Goal: Transaction & Acquisition: Download file/media

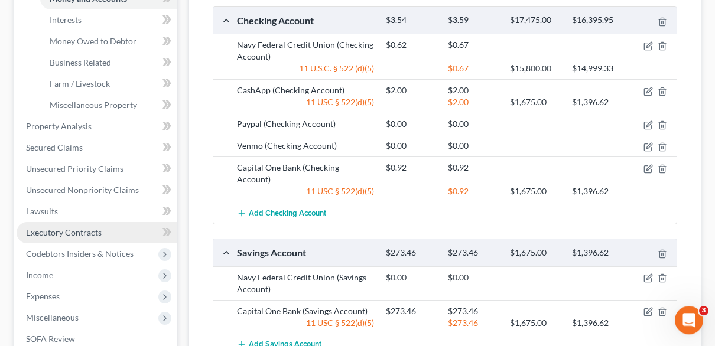
scroll to position [344, 0]
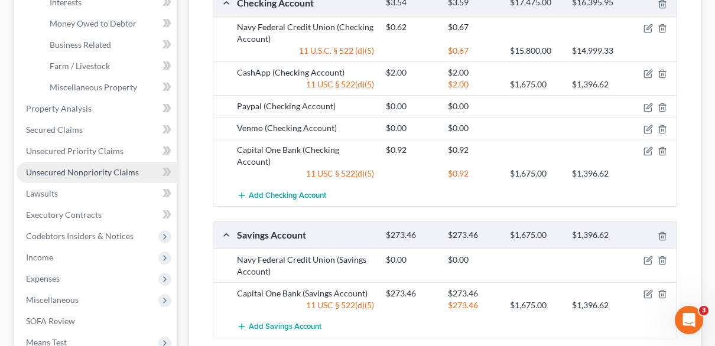
click at [85, 172] on span "Unsecured Nonpriority Claims" at bounding box center [82, 172] width 113 height 10
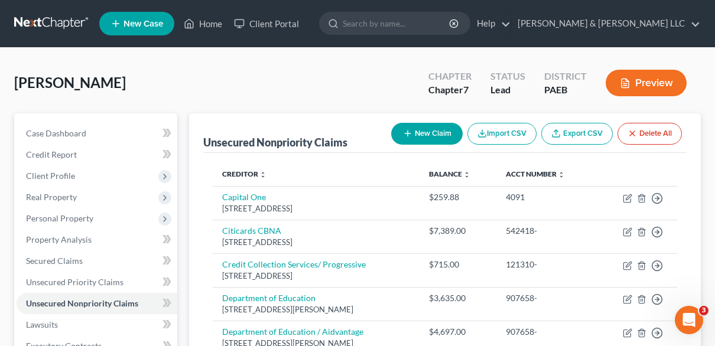
scroll to position [337, 0]
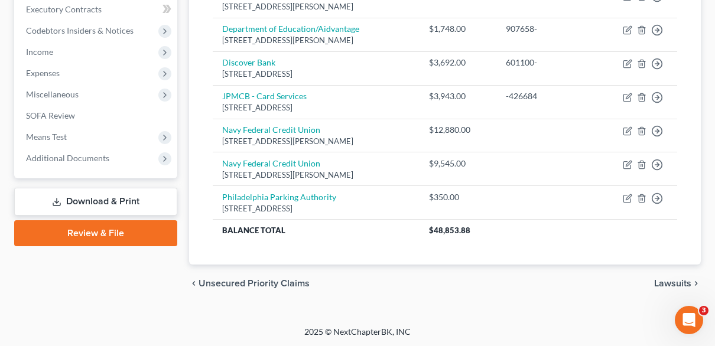
click at [108, 201] on link "Download & Print" at bounding box center [95, 202] width 163 height 28
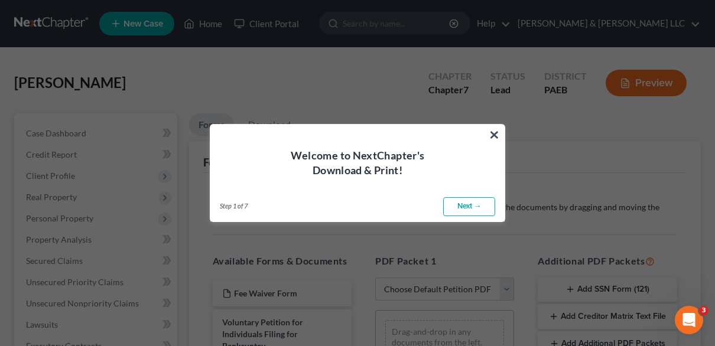
click at [475, 203] on link "Next →" at bounding box center [469, 206] width 52 height 19
select select "0"
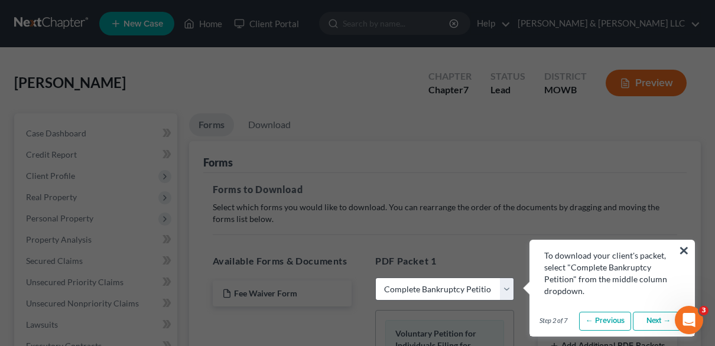
click at [653, 323] on link "Next →" at bounding box center [659, 321] width 52 height 19
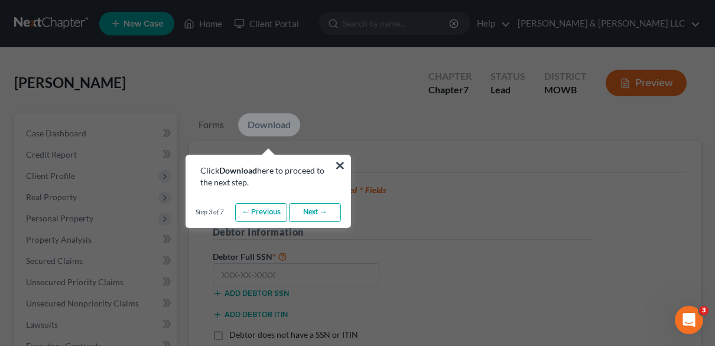
click at [312, 209] on link "Next →" at bounding box center [315, 212] width 52 height 19
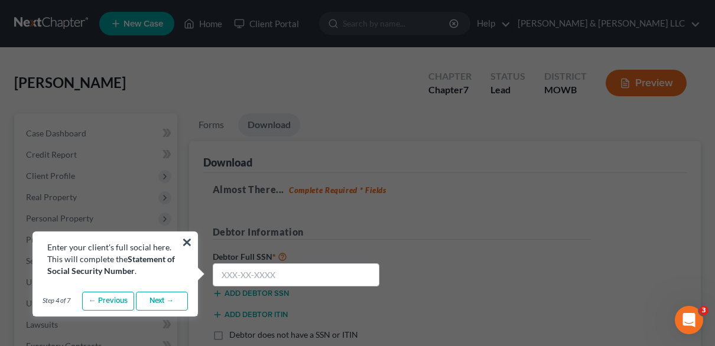
click at [168, 301] on link "Next →" at bounding box center [162, 301] width 52 height 19
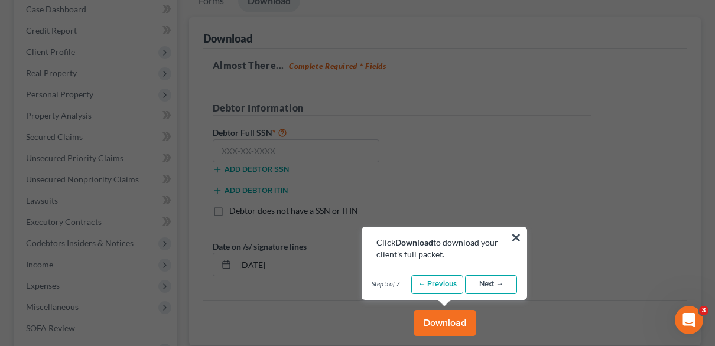
scroll to position [186, 0]
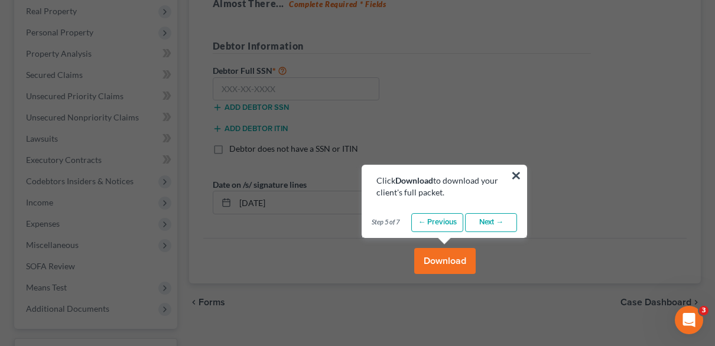
click at [496, 223] on link "Next →" at bounding box center [491, 222] width 52 height 19
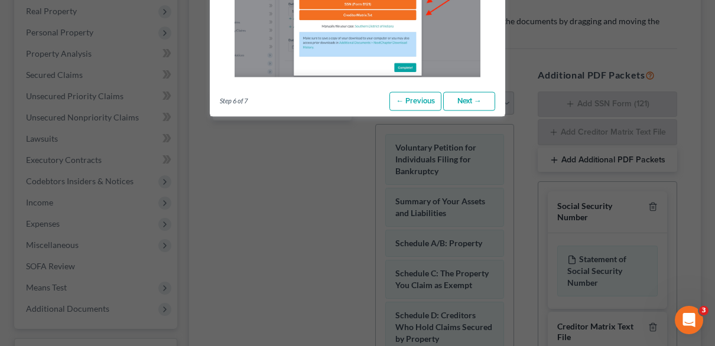
click at [475, 105] on link "Next →" at bounding box center [469, 101] width 52 height 19
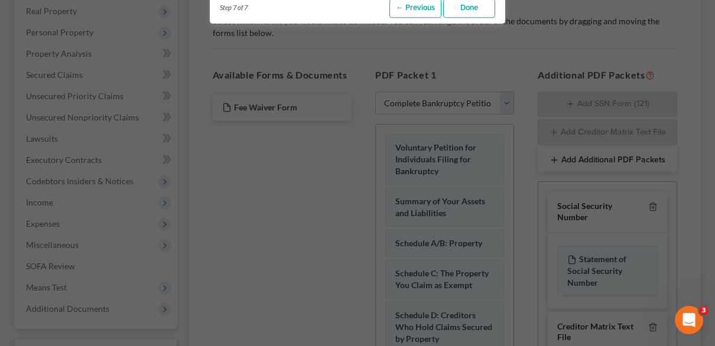
scroll to position [0, 0]
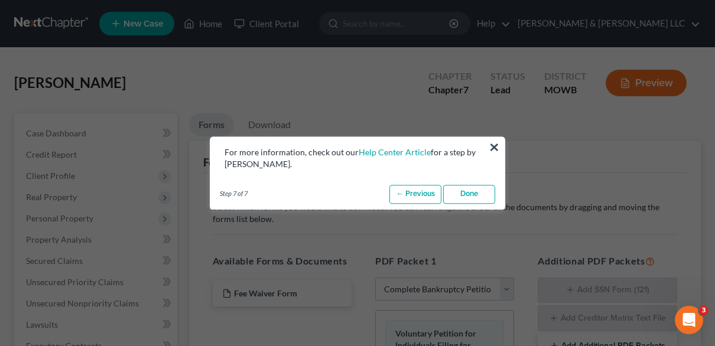
click at [472, 191] on link "Done" at bounding box center [469, 194] width 52 height 19
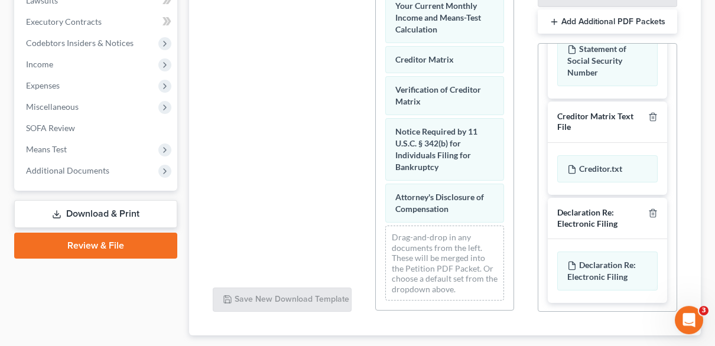
scroll to position [395, 0]
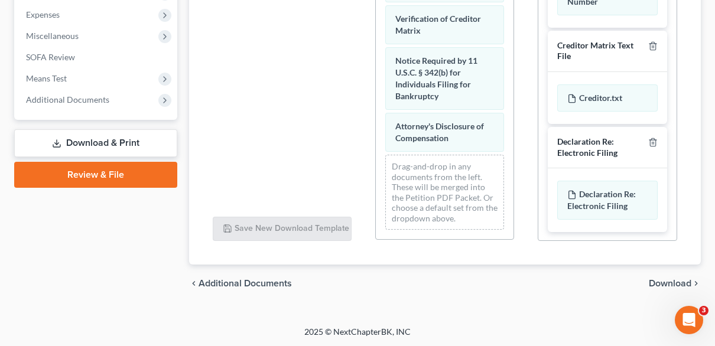
click at [667, 285] on span "Download" at bounding box center [670, 283] width 43 height 9
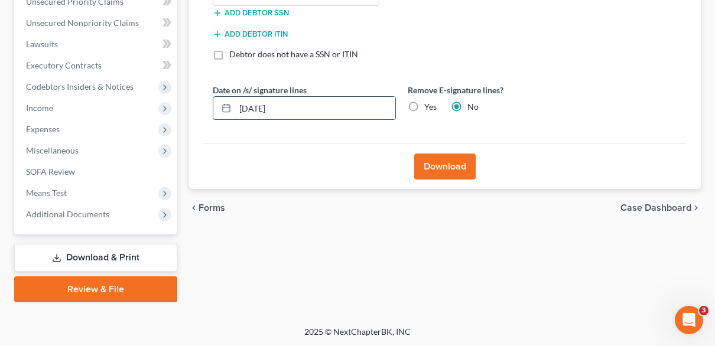
drag, startPoint x: 265, startPoint y: 103, endPoint x: 189, endPoint y: 103, distance: 75.7
click at [235, 103] on input "[DATE]" at bounding box center [315, 108] width 160 height 22
click at [424, 106] on label "Yes" at bounding box center [430, 107] width 12 height 12
click at [429, 106] on input "Yes" at bounding box center [433, 105] width 8 height 8
radio input "true"
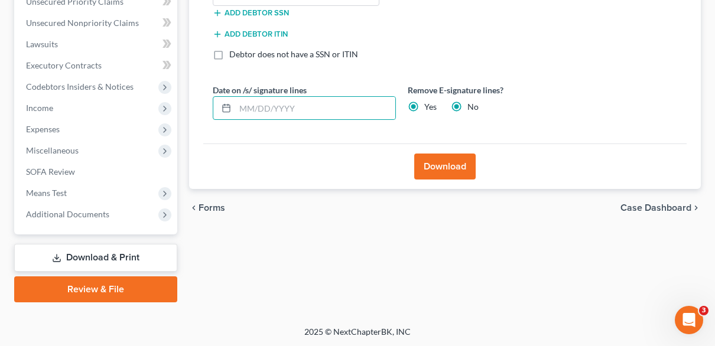
radio input "false"
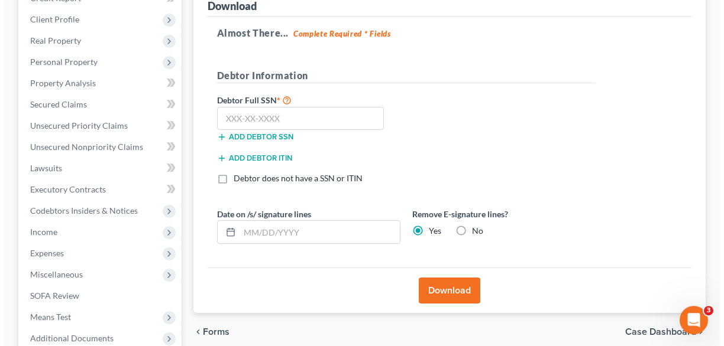
scroll to position [157, 0]
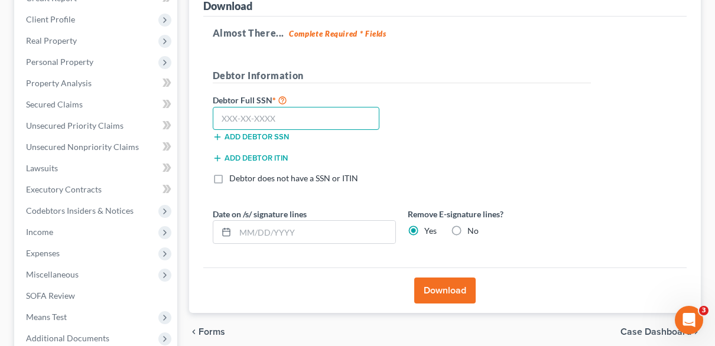
drag, startPoint x: 265, startPoint y: 118, endPoint x: 273, endPoint y: 117, distance: 8.3
click at [268, 117] on input "text" at bounding box center [296, 119] width 167 height 24
click at [294, 119] on input "text" at bounding box center [296, 119] width 167 height 24
type input "200-80-6858"
click at [439, 296] on button "Download" at bounding box center [444, 291] width 61 height 26
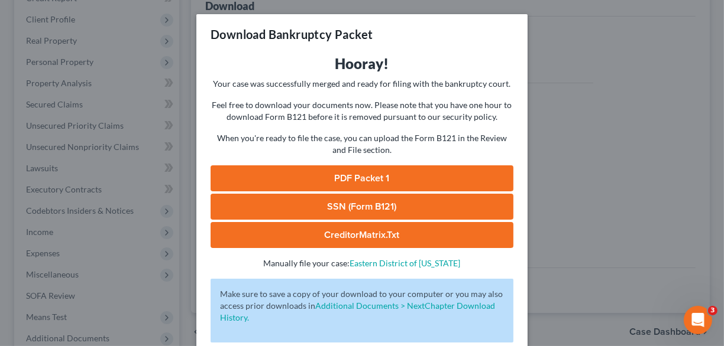
scroll to position [60, 0]
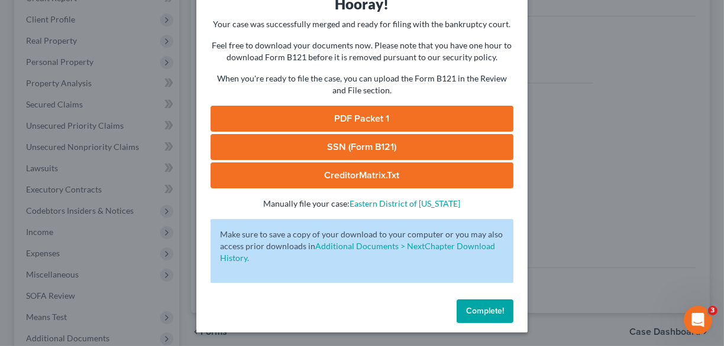
click at [309, 119] on link "PDF Packet 1" at bounding box center [361, 119] width 303 height 26
click at [329, 148] on link "SSN (Form B121)" at bounding box center [361, 147] width 303 height 26
click at [384, 175] on link "CreditorMatrix.txt" at bounding box center [361, 176] width 303 height 26
